Goal: Task Accomplishment & Management: Use online tool/utility

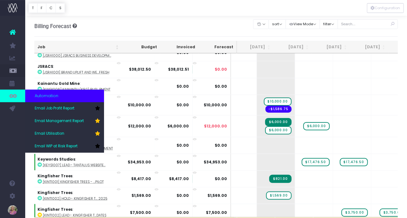
scroll to position [2705, 79]
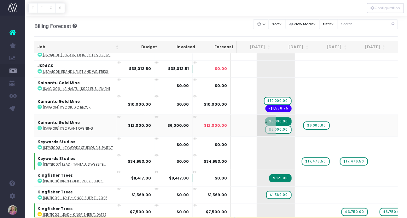
click at [265, 125] on span "$6,000.00" at bounding box center [278, 129] width 26 height 8
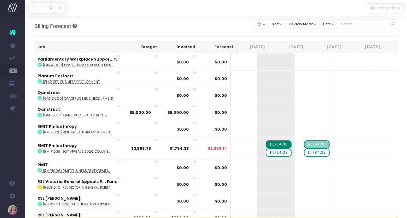
scroll to position [3476, 79]
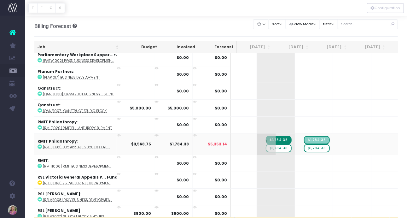
click at [266, 144] on span "$1,784.38" at bounding box center [279, 148] width 26 height 8
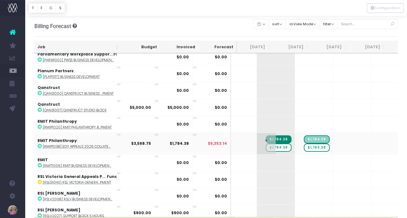
click at [266, 143] on span "$1,784.38" at bounding box center [279, 147] width 26 height 8
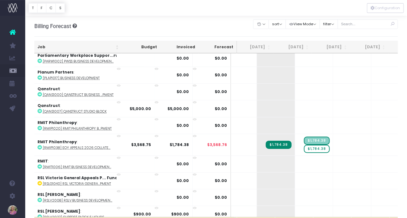
click at [304, 145] on span "$1,784.38" at bounding box center [317, 149] width 26 height 8
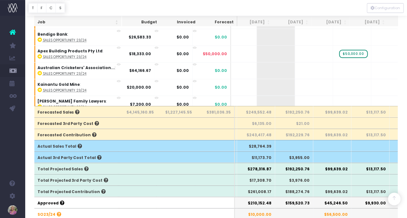
scroll to position [113, 0]
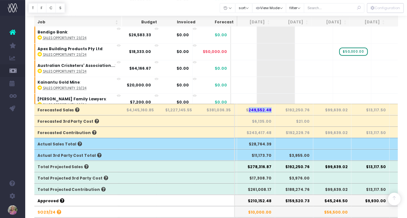
drag, startPoint x: 251, startPoint y: 109, endPoint x: 273, endPoint y: 108, distance: 21.4
click at [273, 108] on th "$249,552.48" at bounding box center [256, 109] width 38 height 11
copy th "249,552.48"
